Goal: Task Accomplishment & Management: Manage account settings

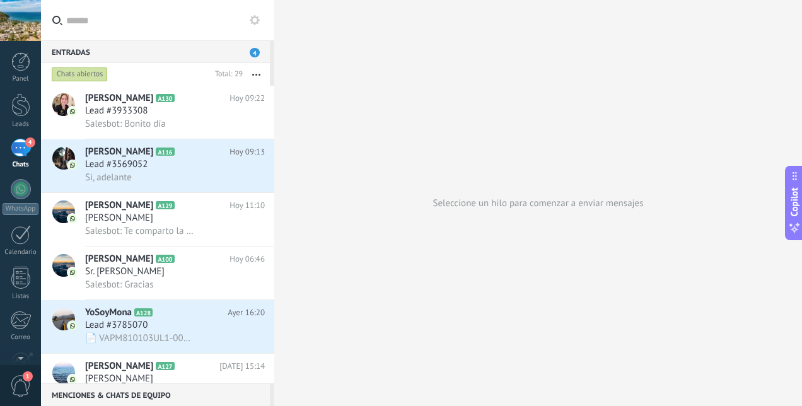
click at [137, 217] on span "[PERSON_NAME]" at bounding box center [119, 218] width 68 height 13
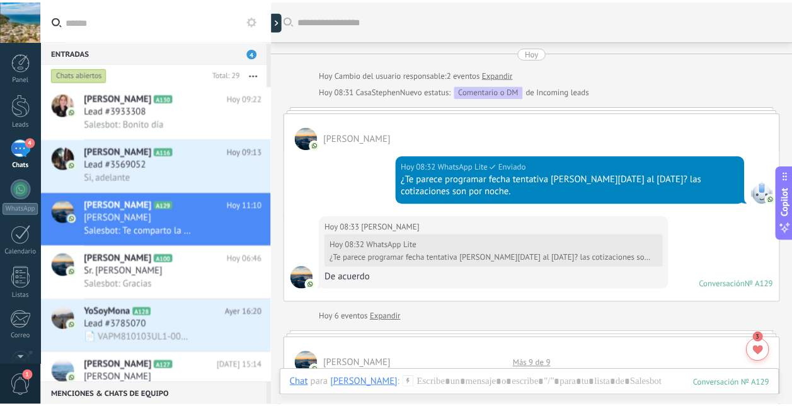
scroll to position [2516, 0]
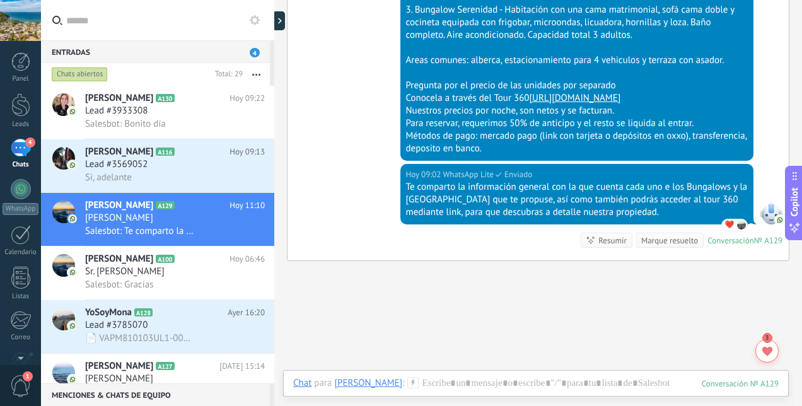
click at [20, 112] on div at bounding box center [20, 104] width 19 height 23
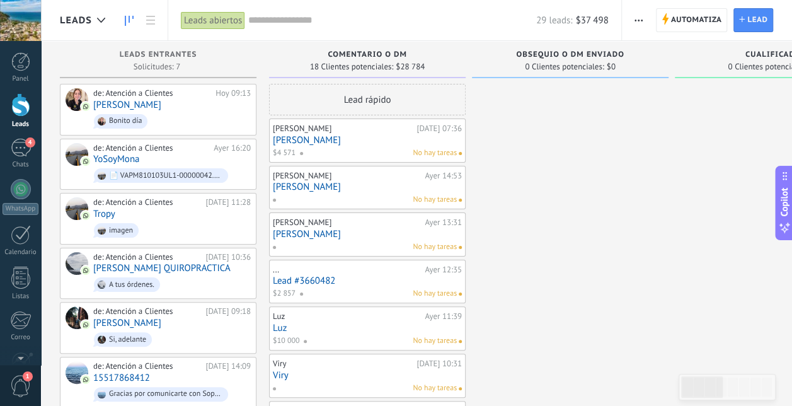
click at [18, 113] on div at bounding box center [20, 104] width 19 height 23
